Goal: Transaction & Acquisition: Purchase product/service

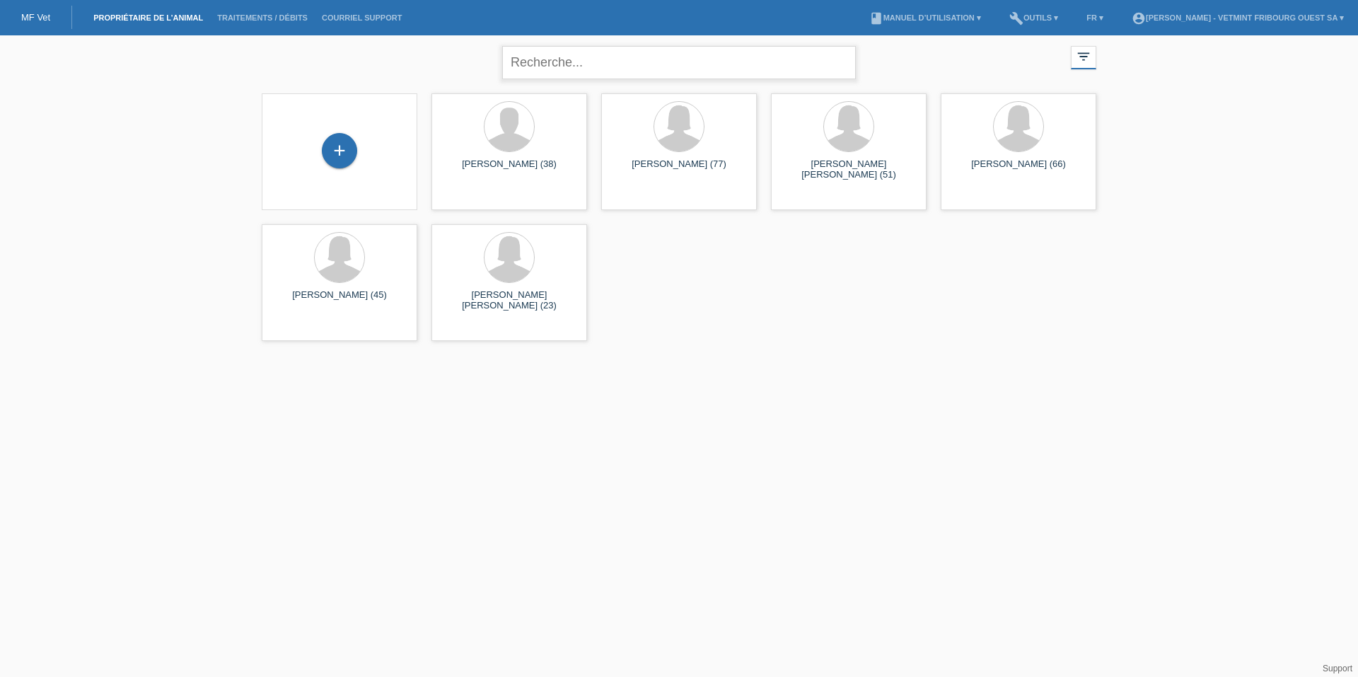
click at [571, 54] on input "text" at bounding box center [679, 62] width 354 height 33
type input "devaud"
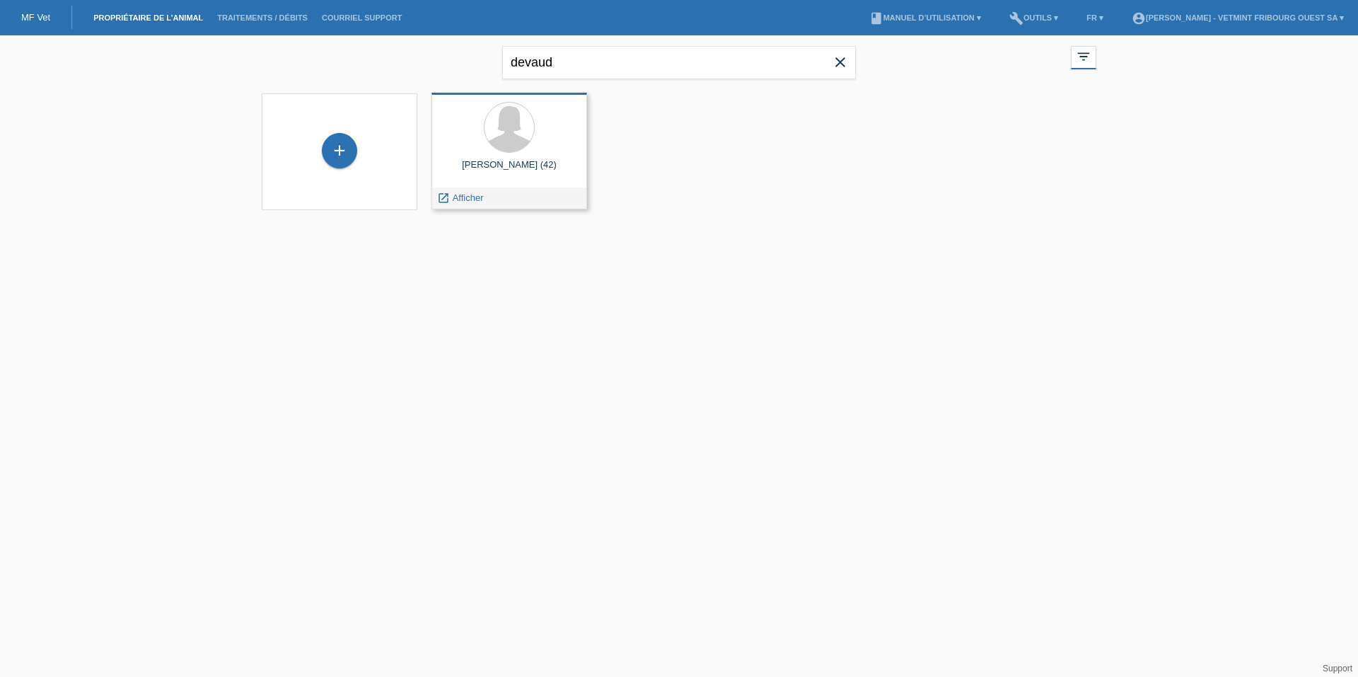
click at [508, 153] on div at bounding box center [509, 128] width 133 height 53
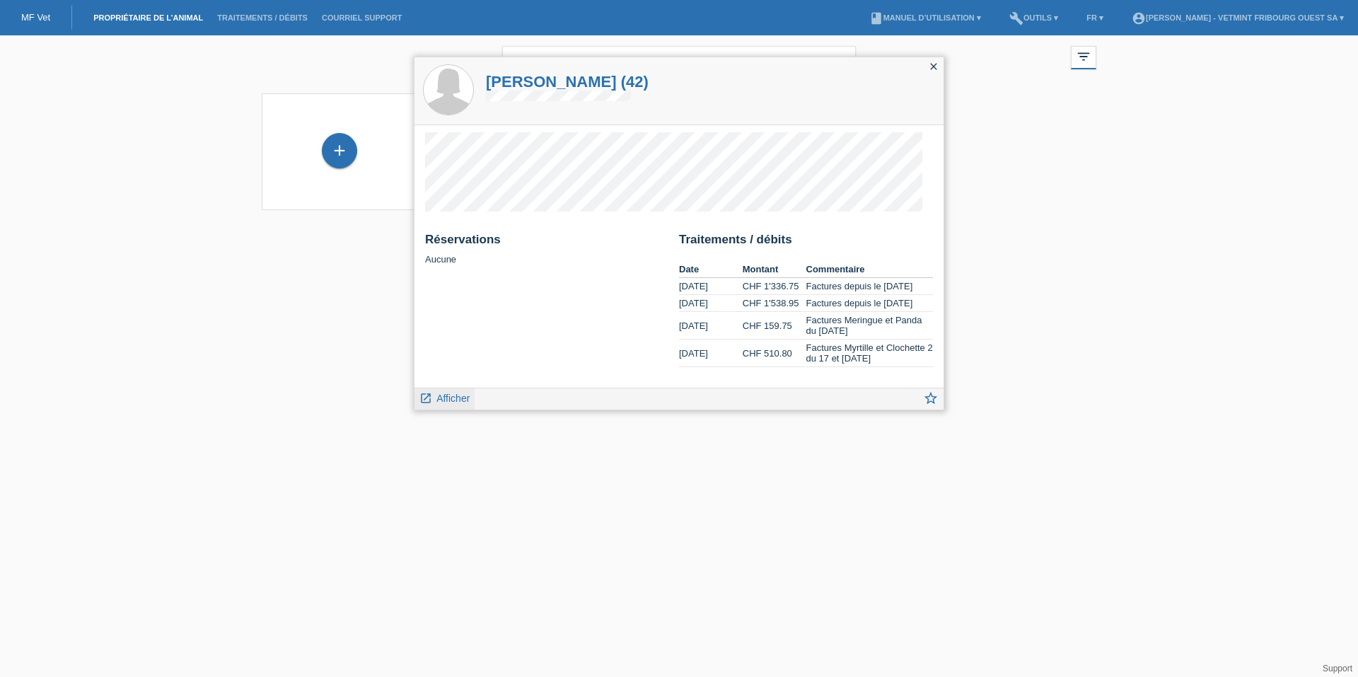
click at [434, 401] on link "launch Afficher" at bounding box center [444, 397] width 50 height 18
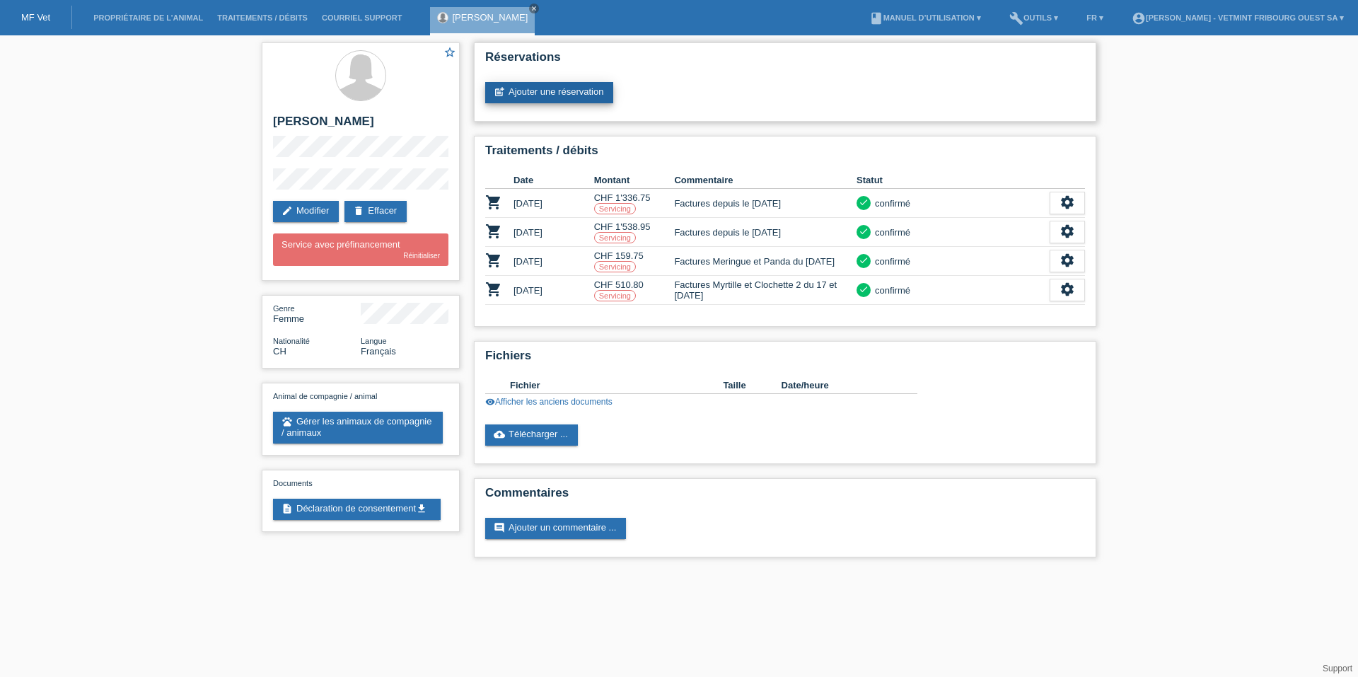
click at [567, 95] on link "post_add Ajouter une réservation" at bounding box center [549, 92] width 128 height 21
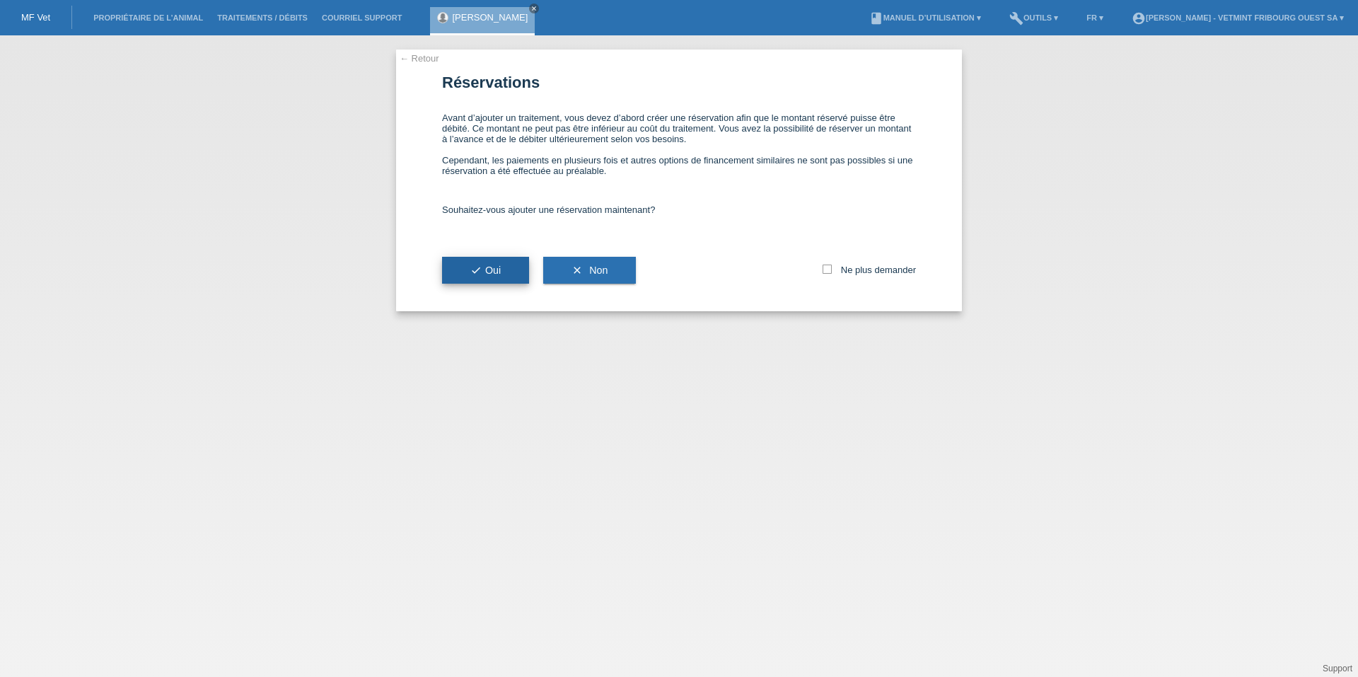
click at [505, 276] on button "check Oui" at bounding box center [485, 270] width 87 height 27
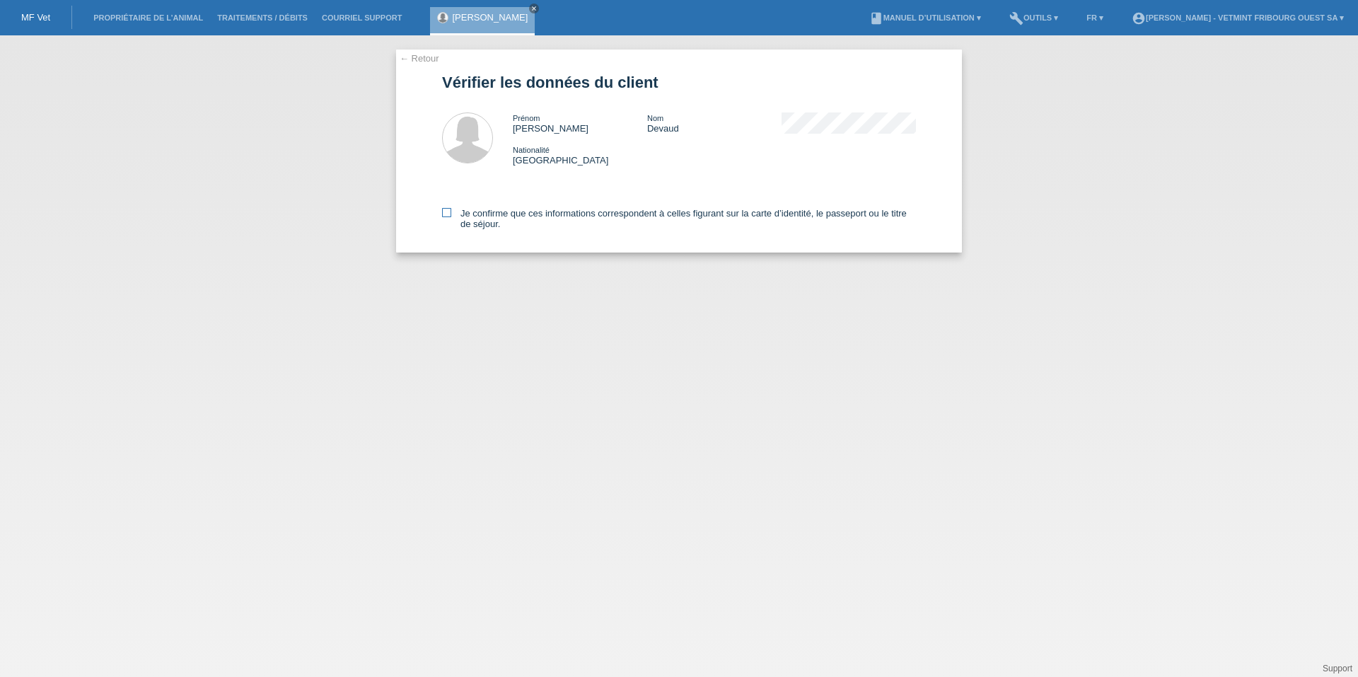
click at [504, 217] on label "Je confirme que ces informations correspondent à celles figurant sur la carte d…" at bounding box center [679, 218] width 474 height 21
click at [451, 217] on input "Je confirme que ces informations correspondent à celles figurant sur la carte d…" at bounding box center [446, 212] width 9 height 9
checkbox input "true"
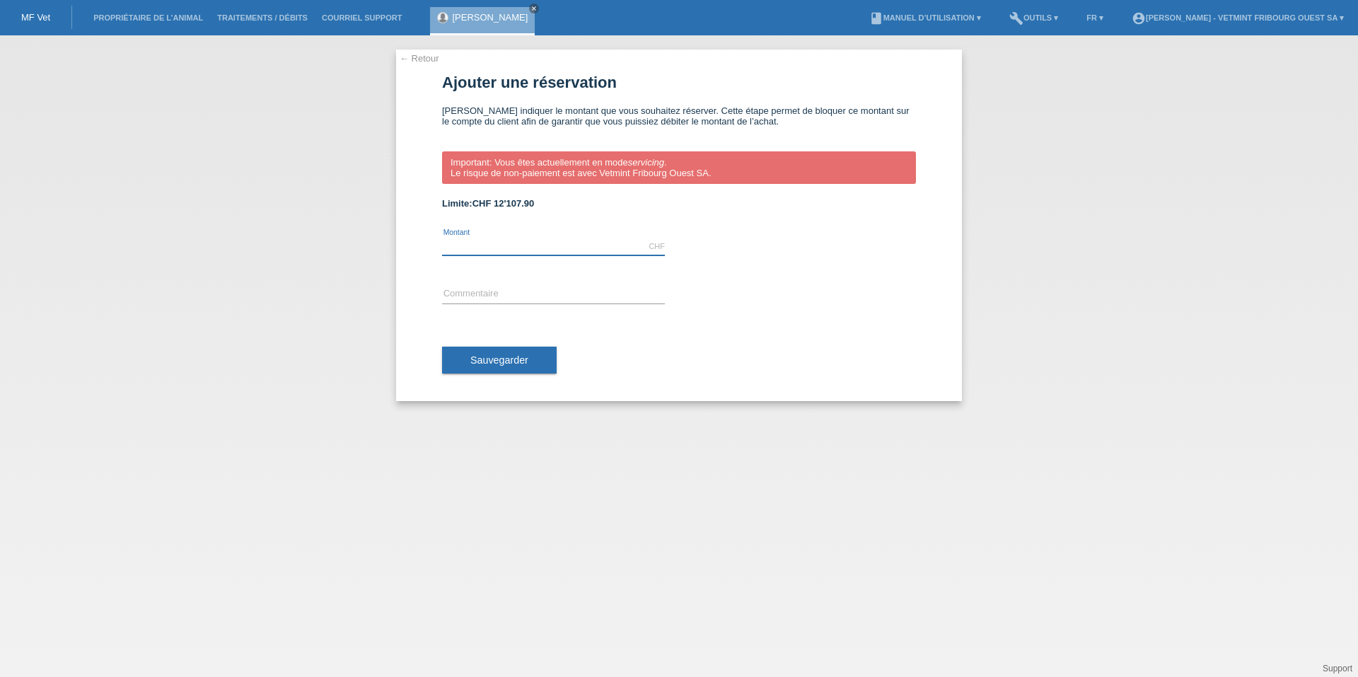
click at [500, 245] on input "text" at bounding box center [553, 247] width 223 height 18
type input "500.00"
click at [494, 363] on span "Sauvegarder" at bounding box center [499, 359] width 58 height 11
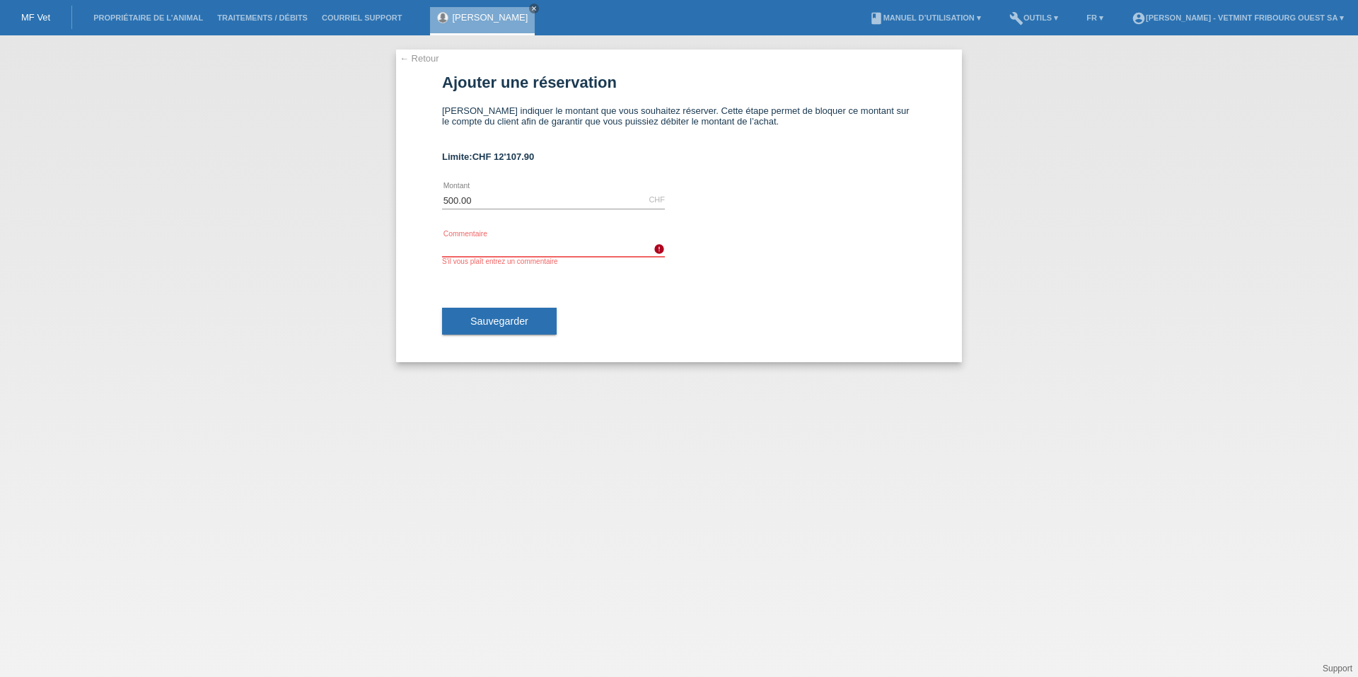
click at [524, 240] on input "text" at bounding box center [553, 248] width 223 height 18
type input "Facture gaston 08.10"
click at [523, 324] on span "Sauvegarder" at bounding box center [499, 320] width 58 height 11
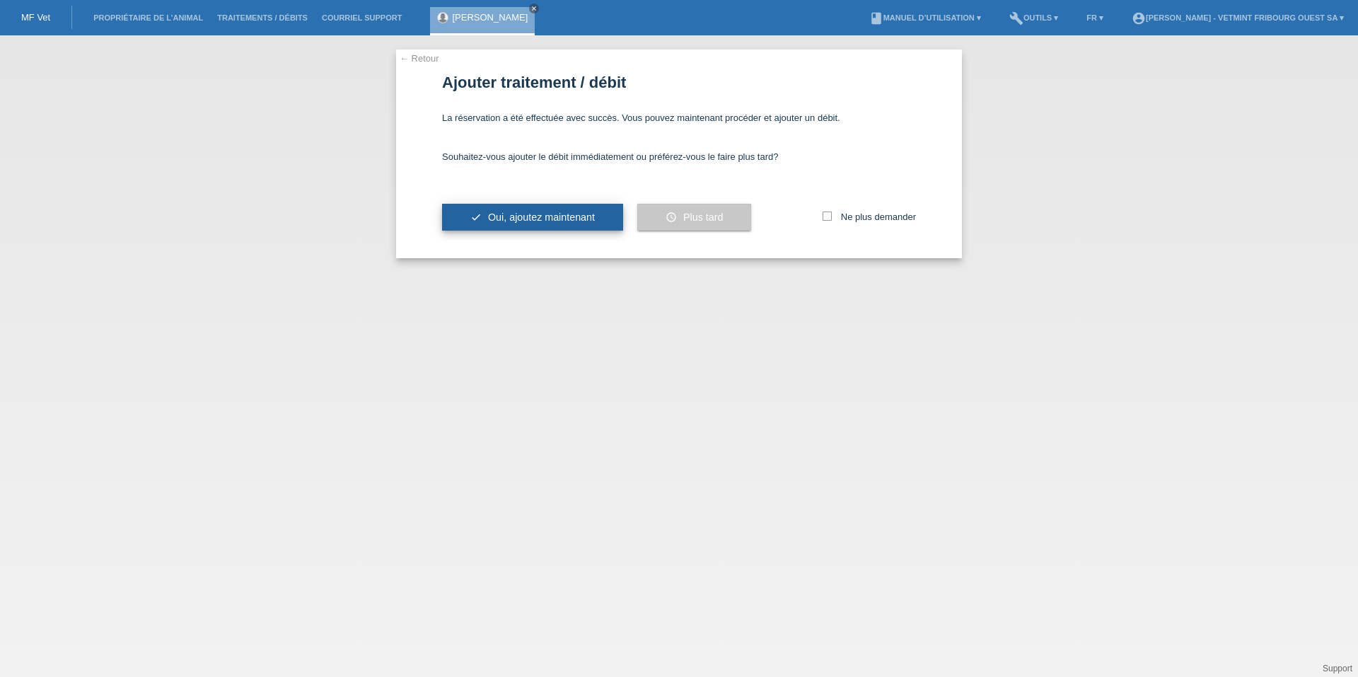
click at [577, 220] on span "Oui, ajoutez maintenant" at bounding box center [541, 216] width 107 height 11
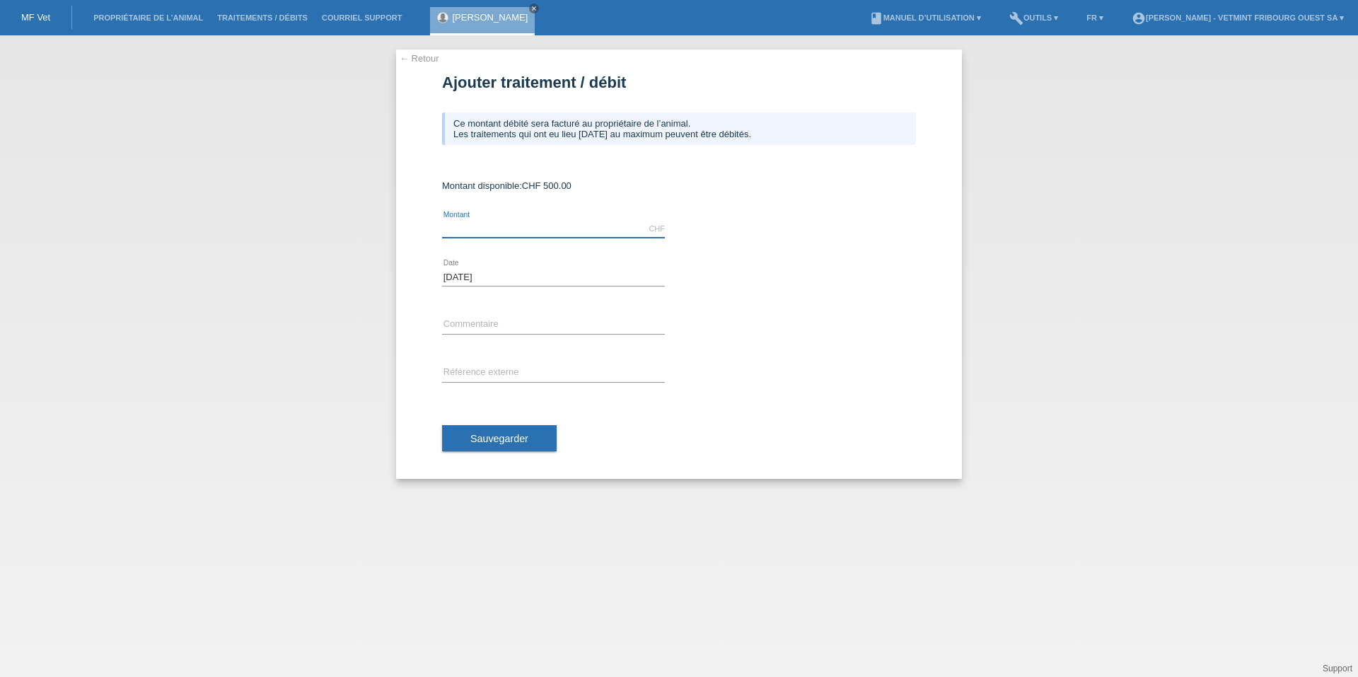
click at [482, 232] on input "text" at bounding box center [553, 229] width 223 height 18
click at [495, 227] on input "424.00" at bounding box center [553, 229] width 223 height 18
type input "424.95"
click at [477, 326] on input "text" at bounding box center [553, 325] width 223 height 18
click at [484, 325] on input "Facture gaston 08.10" at bounding box center [553, 325] width 223 height 18
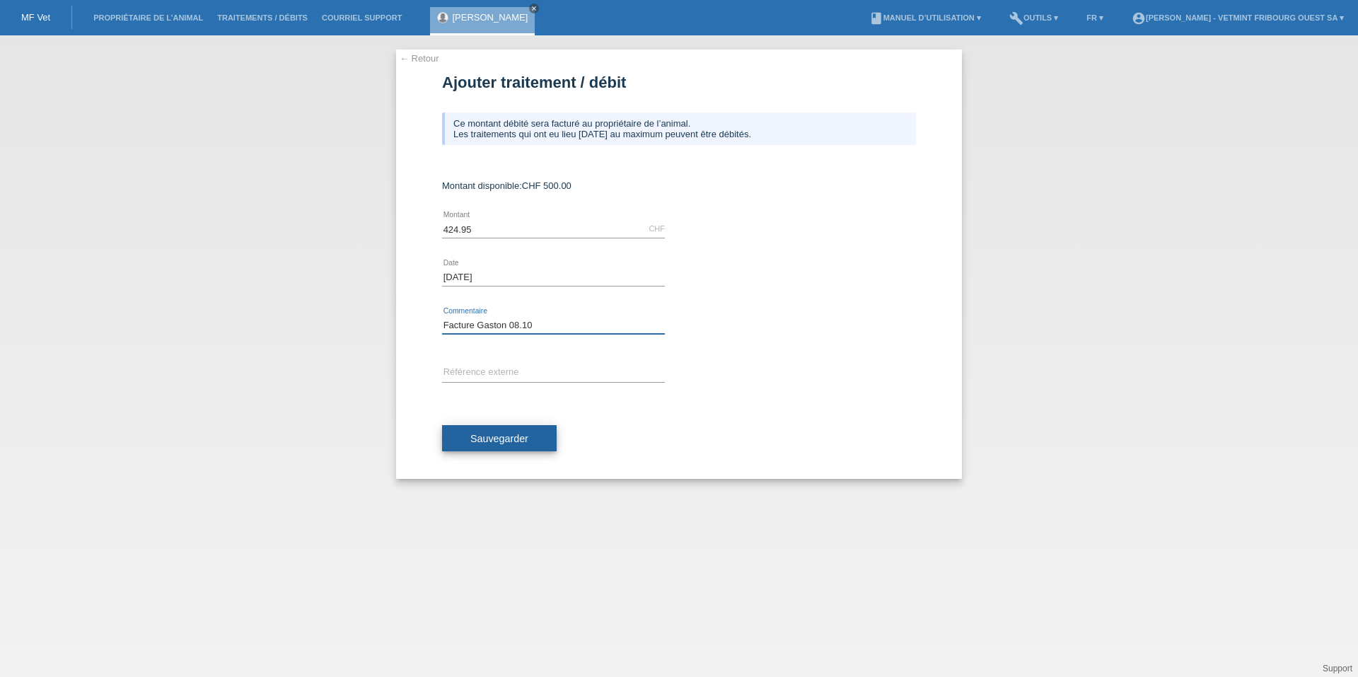
type input "Facture Gaston 08.10"
click at [460, 439] on button "Sauvegarder" at bounding box center [499, 438] width 115 height 27
